Goal: Navigation & Orientation: Go to known website

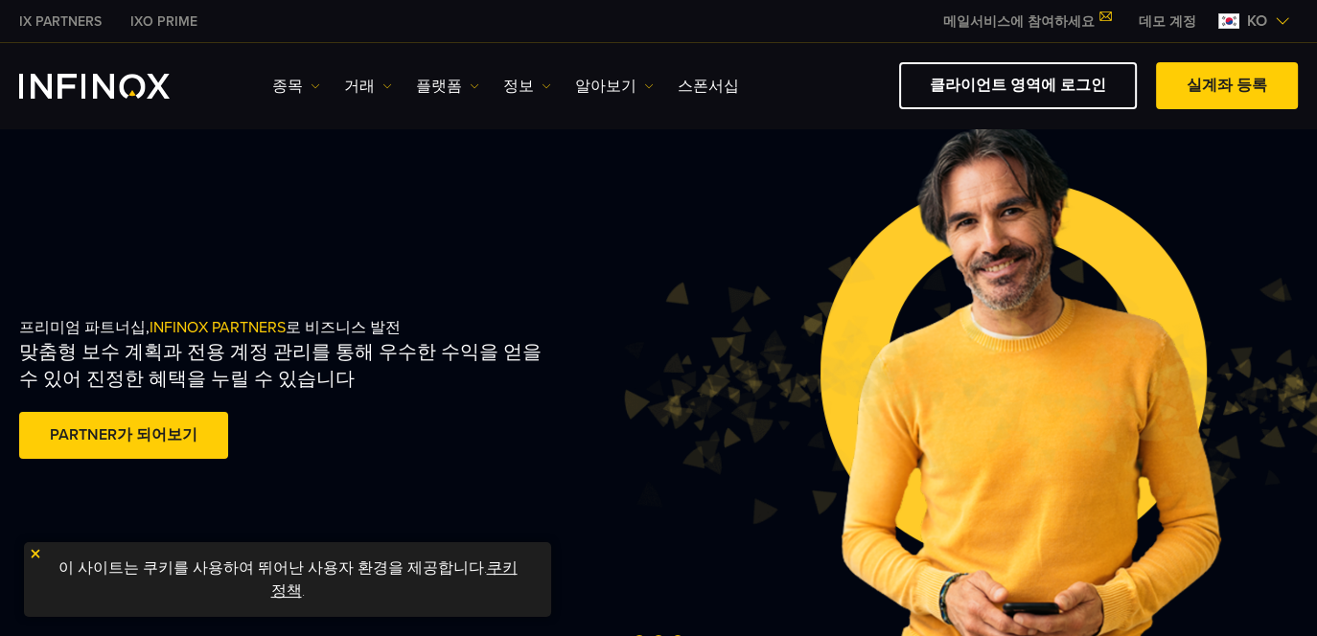
click at [80, 98] on div "종목 종목 상품 정보 거래 데모" at bounding box center [658, 85] width 1278 height 47
click at [103, 78] on img "INFINOX Logo" at bounding box center [94, 86] width 150 height 25
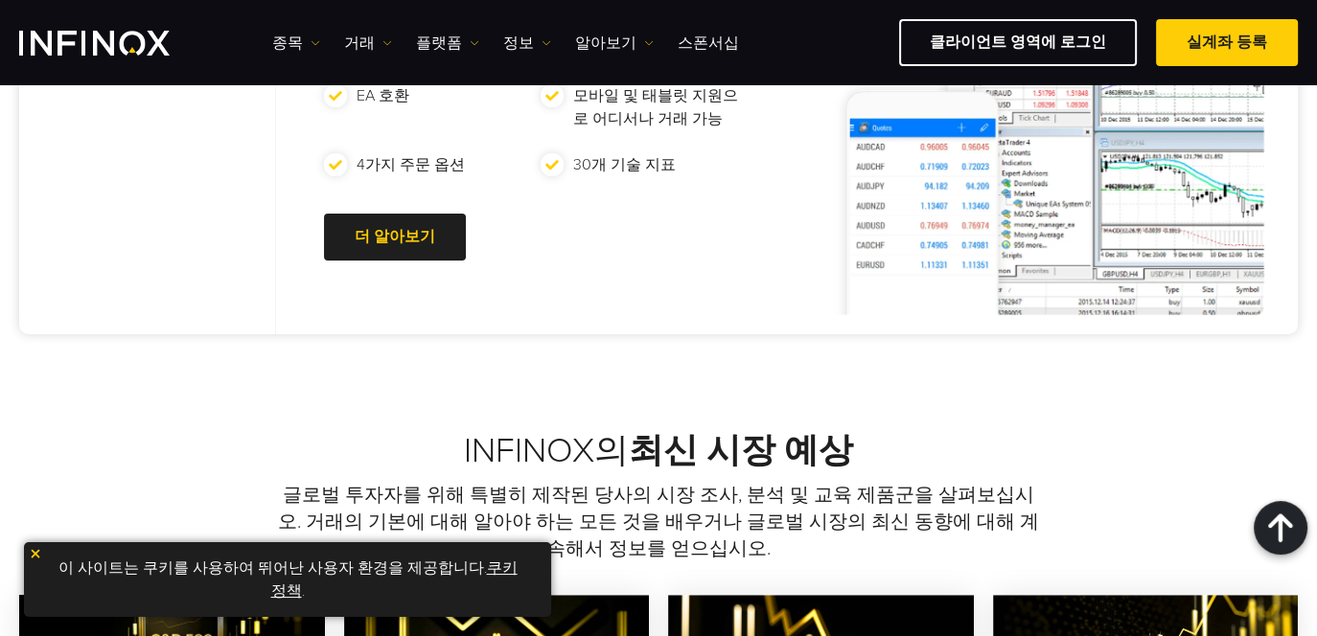
scroll to position [1054, 0]
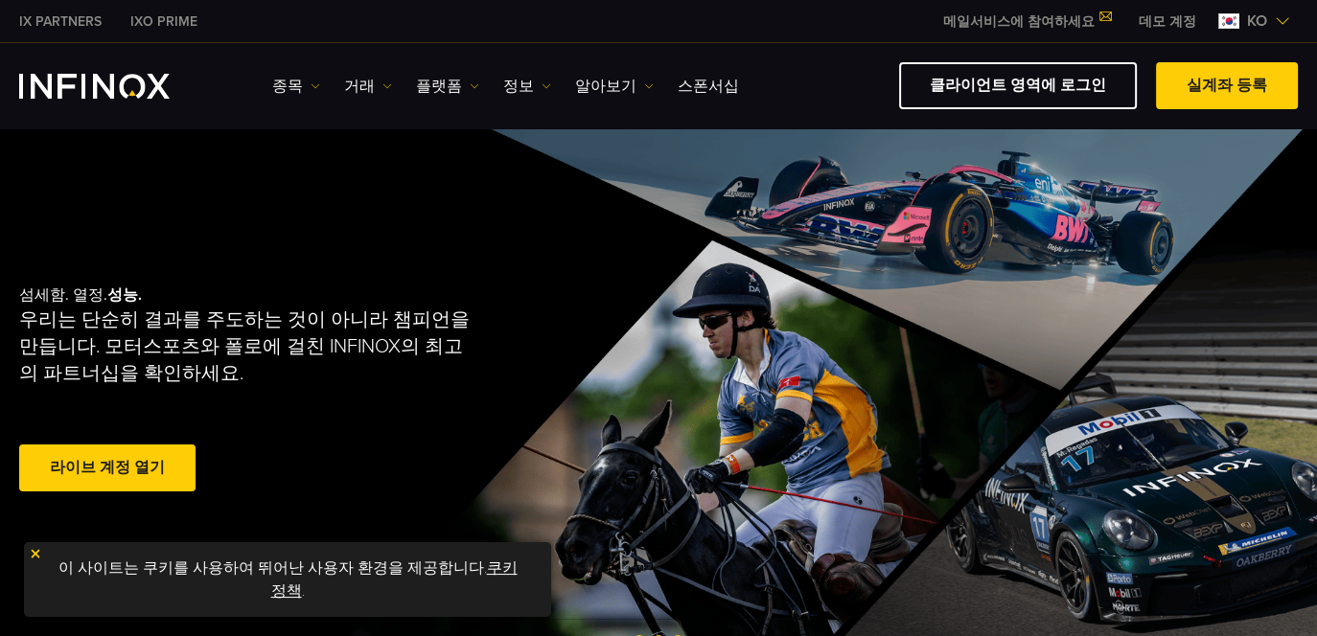
click at [61, 21] on link "IX PARTNERS" at bounding box center [60, 21] width 111 height 20
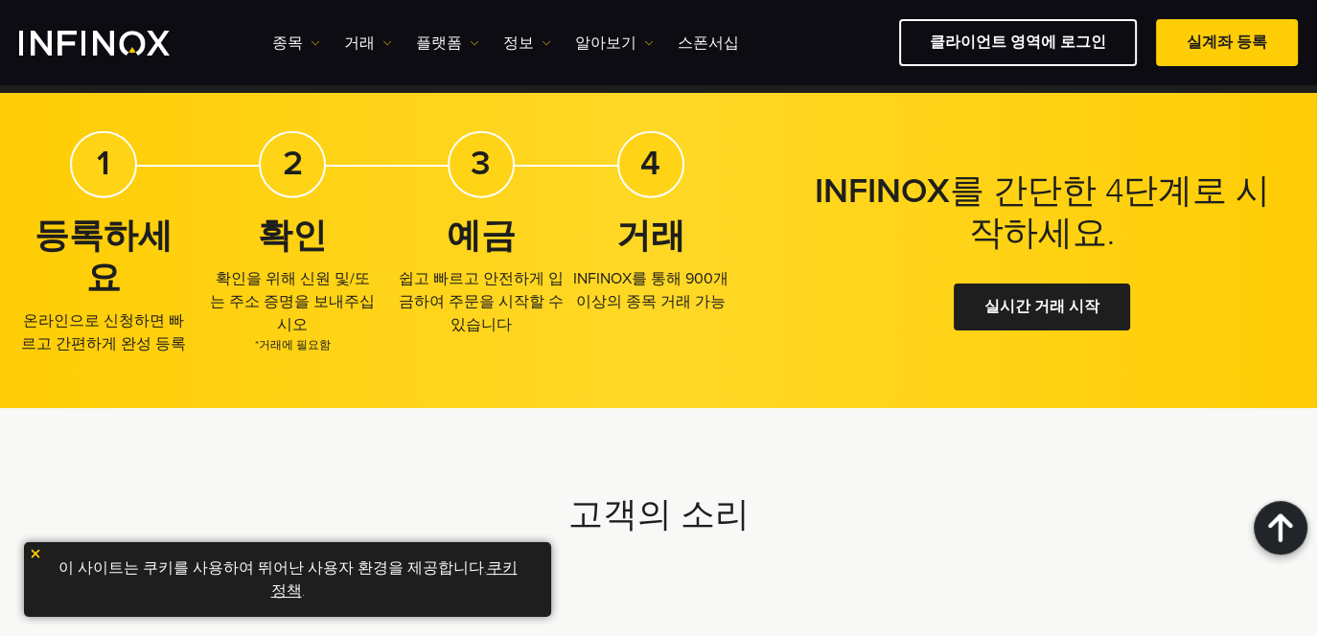
scroll to position [4711, 0]
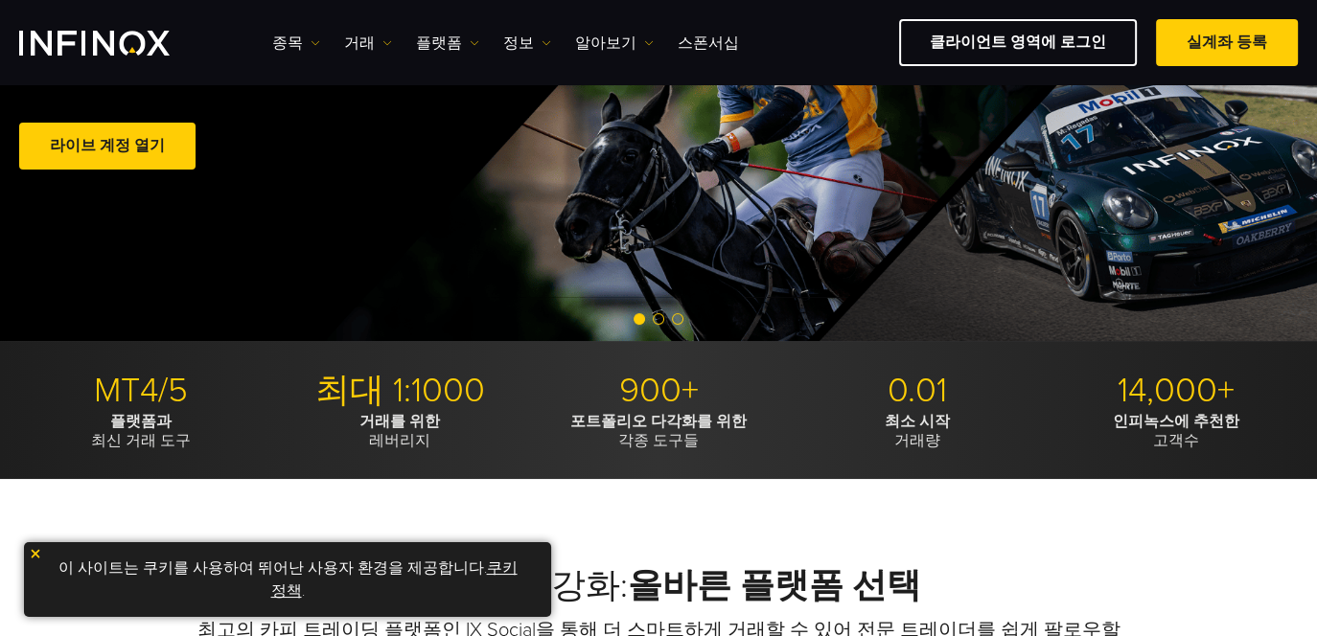
click at [82, 40] on img "INFINOX Logo" at bounding box center [94, 43] width 150 height 25
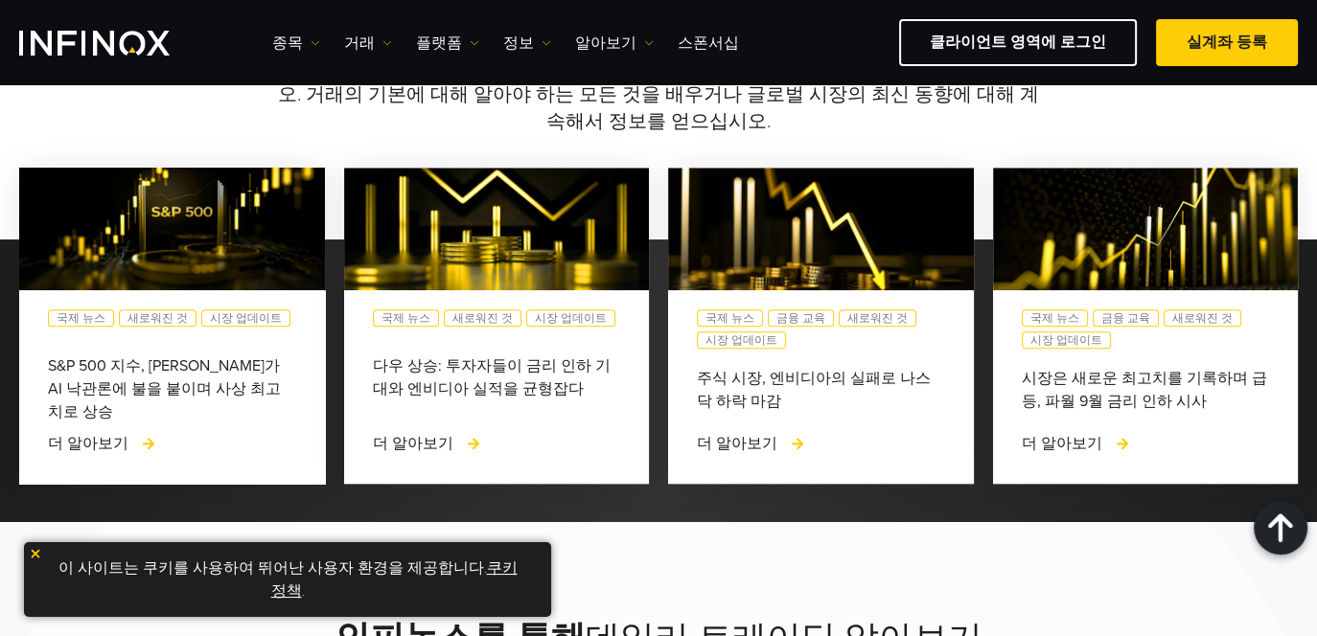
scroll to position [2108, 0]
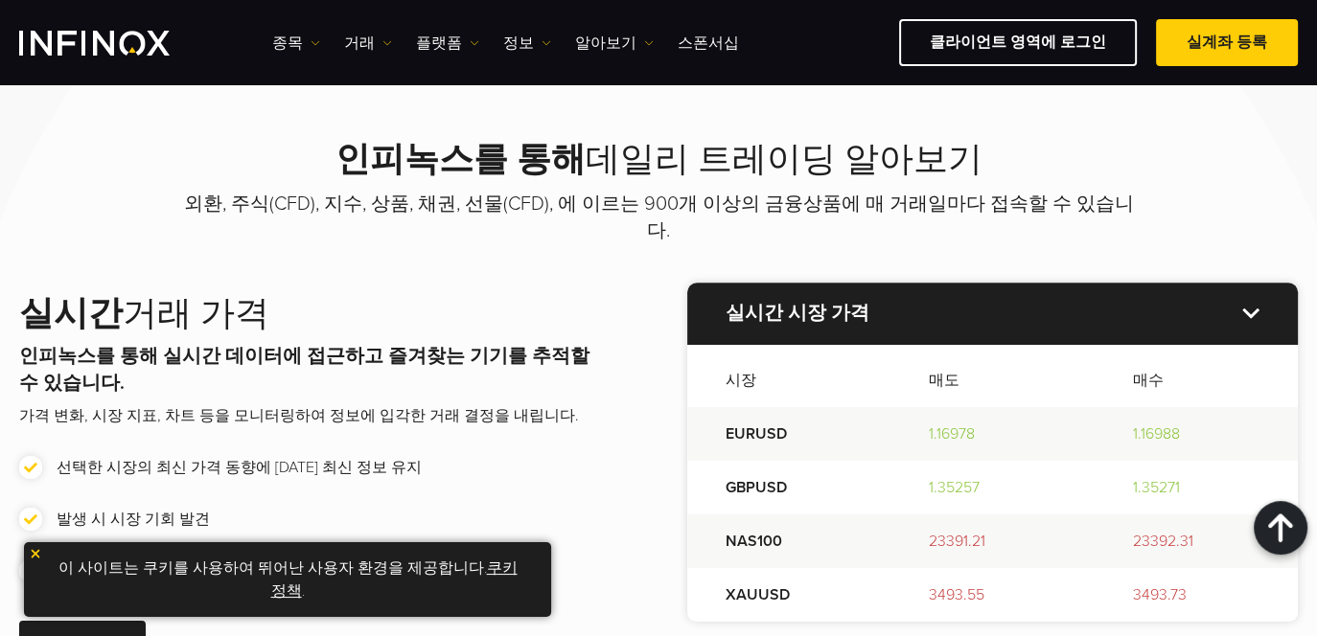
click at [36, 555] on img at bounding box center [35, 553] width 13 height 13
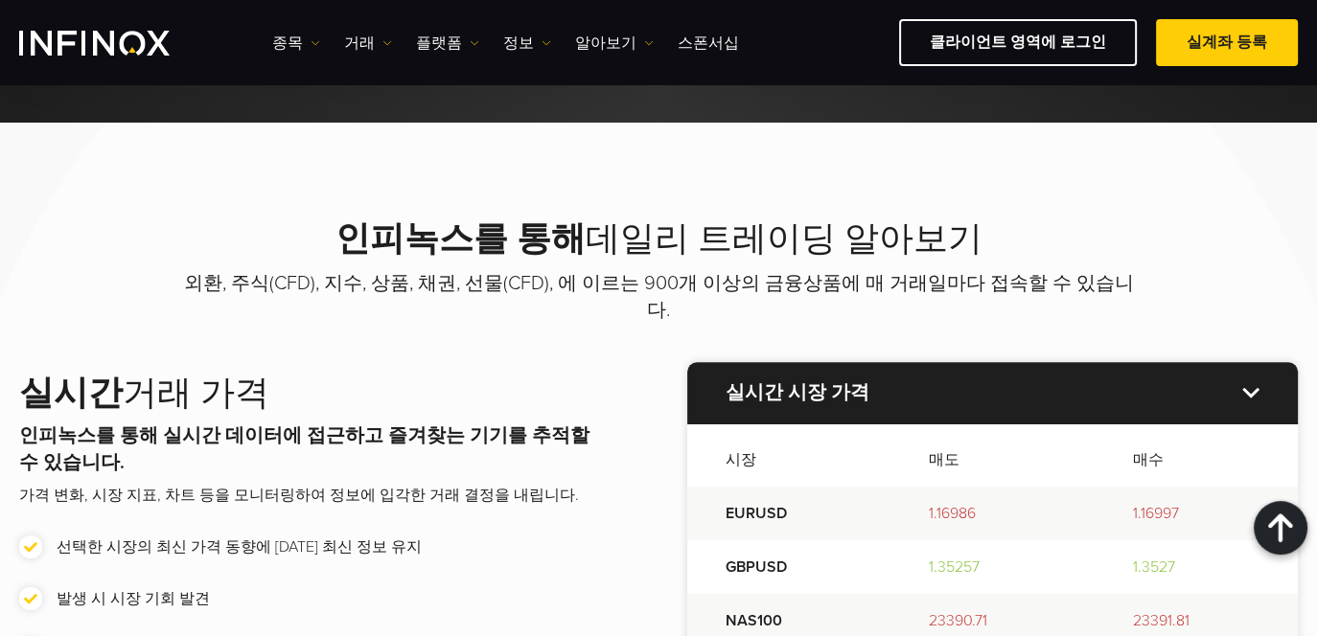
scroll to position [1454, 0]
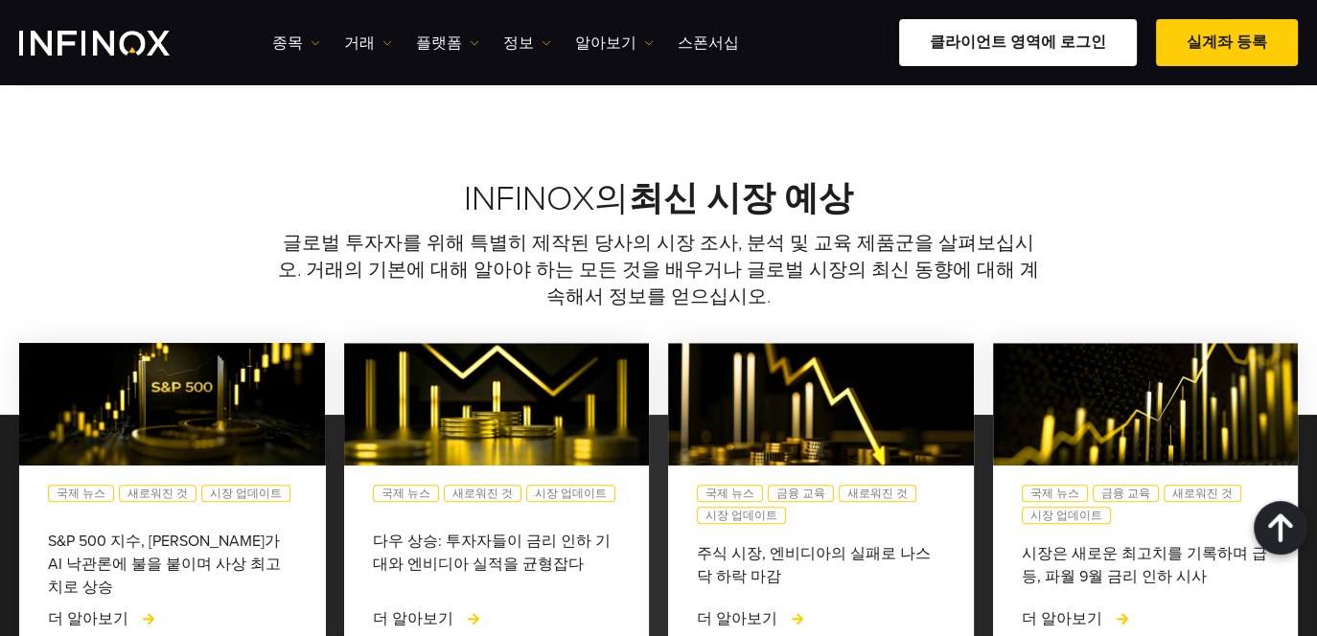
click at [984, 46] on link "클라이언트 영역에 로그인" at bounding box center [1018, 42] width 238 height 47
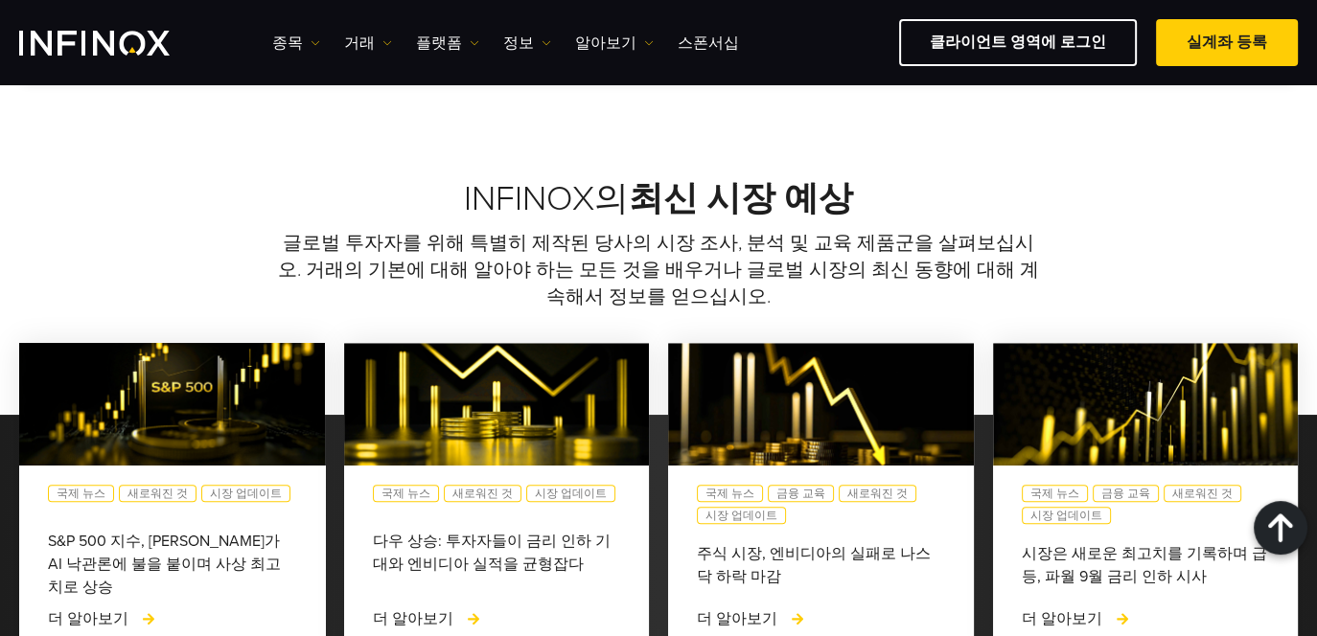
scroll to position [0, 0]
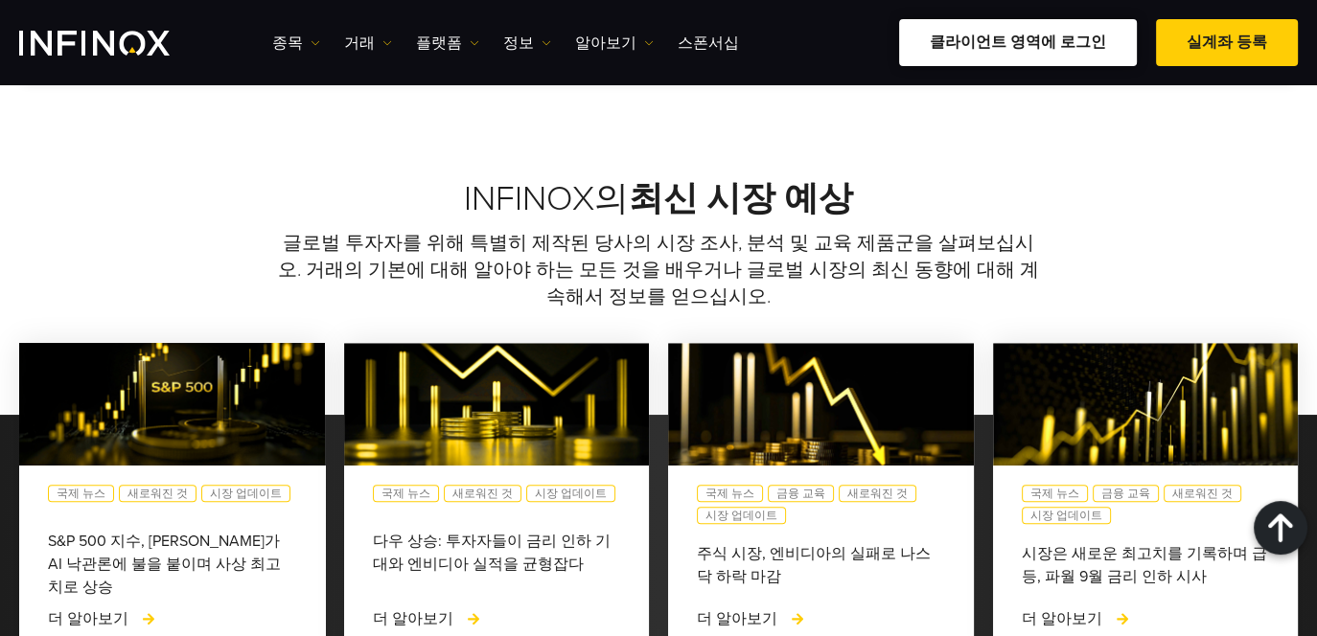
click at [1008, 40] on link "클라이언트 영역에 로그인" at bounding box center [1018, 42] width 238 height 47
